Goal: Check status: Check status

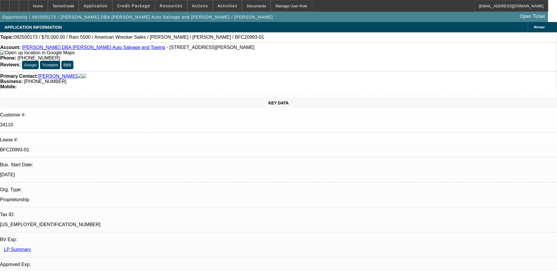
select select "0"
select select "2"
select select "0"
select select "2"
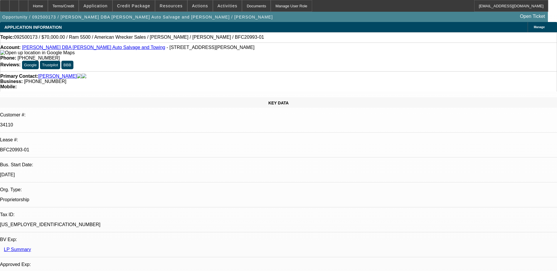
select select "0"
select select "2"
select select "0"
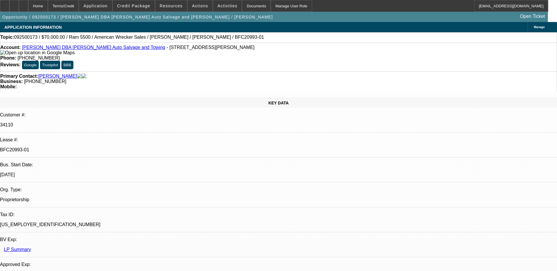
select select "2"
select select "0"
select select "1"
select select "2"
select select "6"
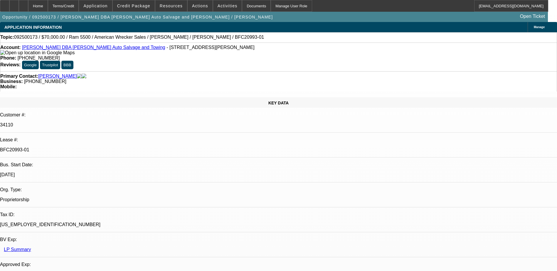
select select "1"
select select "2"
select select "1"
select select "2"
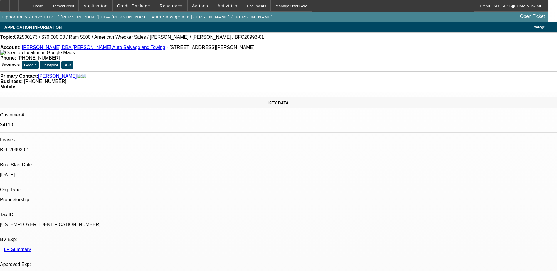
select select "6"
select select "1"
select select "2"
select select "6"
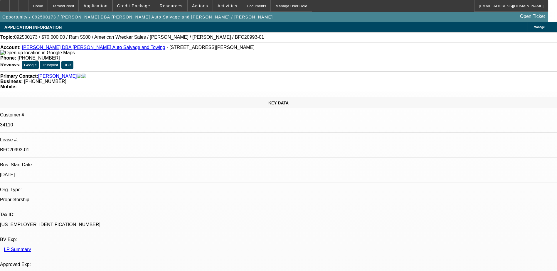
drag, startPoint x: 470, startPoint y: 105, endPoint x: 489, endPoint y: 109, distance: 18.9
